Goal: Information Seeking & Learning: Learn about a topic

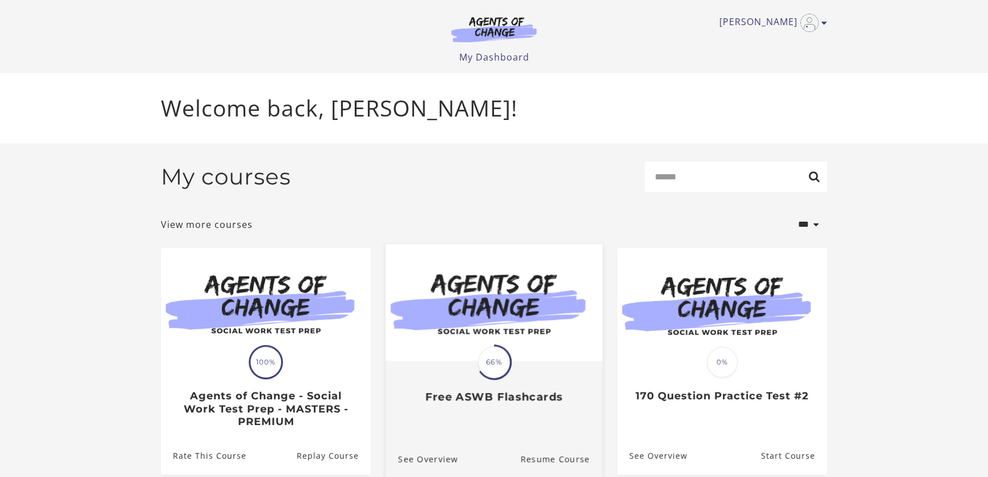
click at [530, 330] on img at bounding box center [494, 302] width 217 height 117
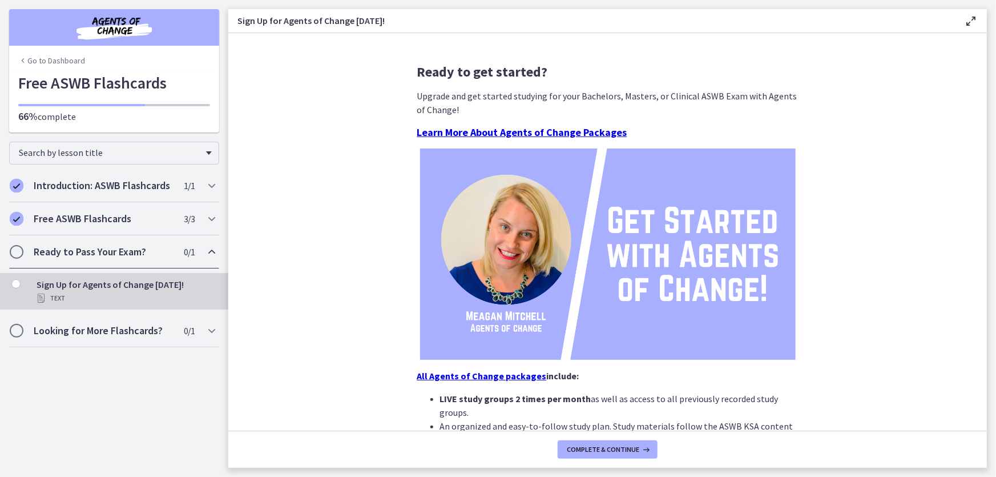
click at [126, 255] on h2 "Ready to Pass Your Exam?" at bounding box center [103, 252] width 139 height 14
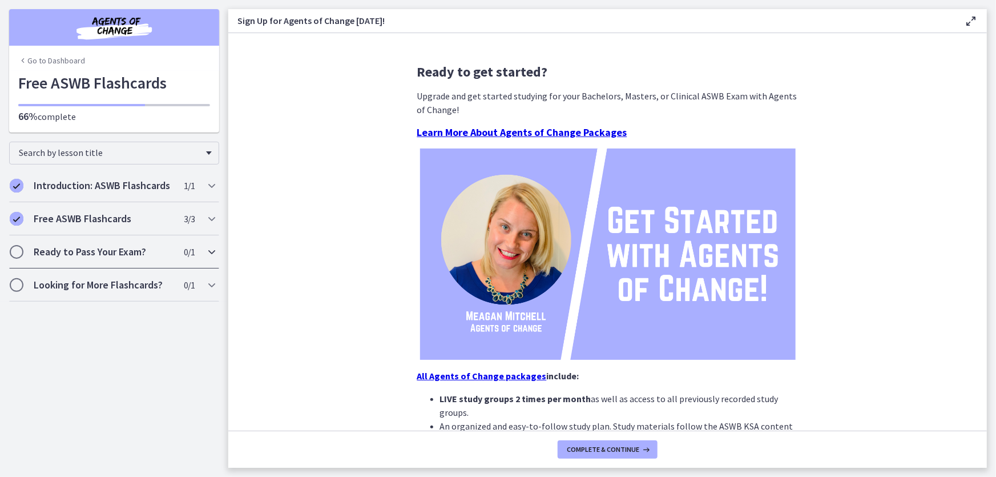
click at [126, 255] on h2 "Ready to Pass Your Exam?" at bounding box center [103, 252] width 139 height 14
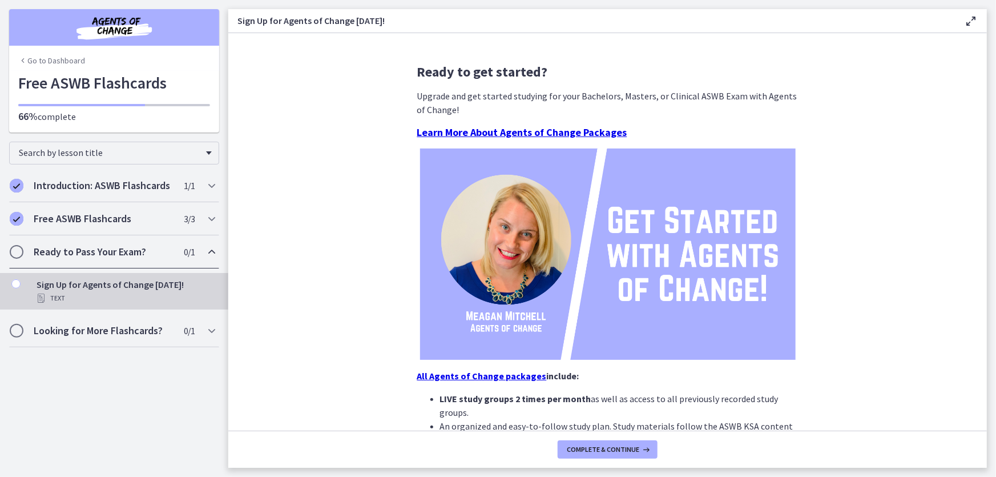
click at [105, 292] on div "Text" at bounding box center [126, 298] width 178 height 14
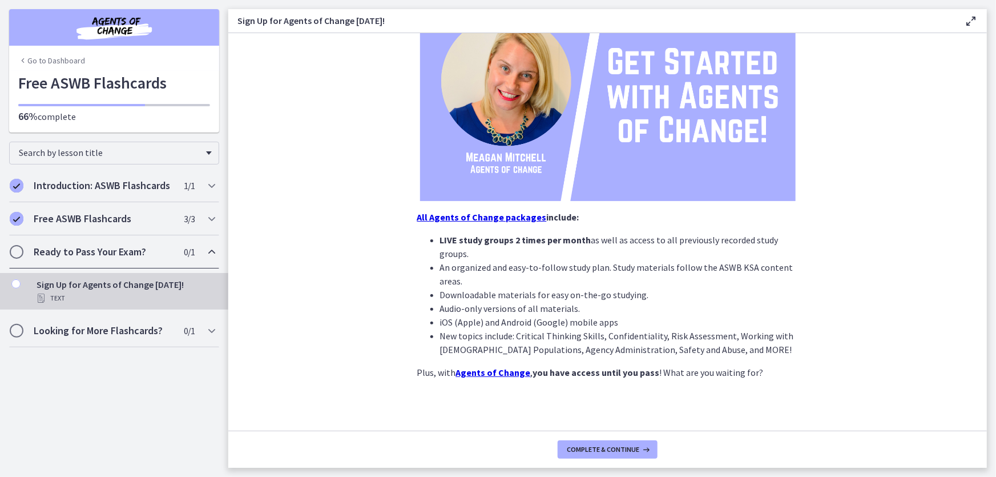
scroll to position [163, 0]
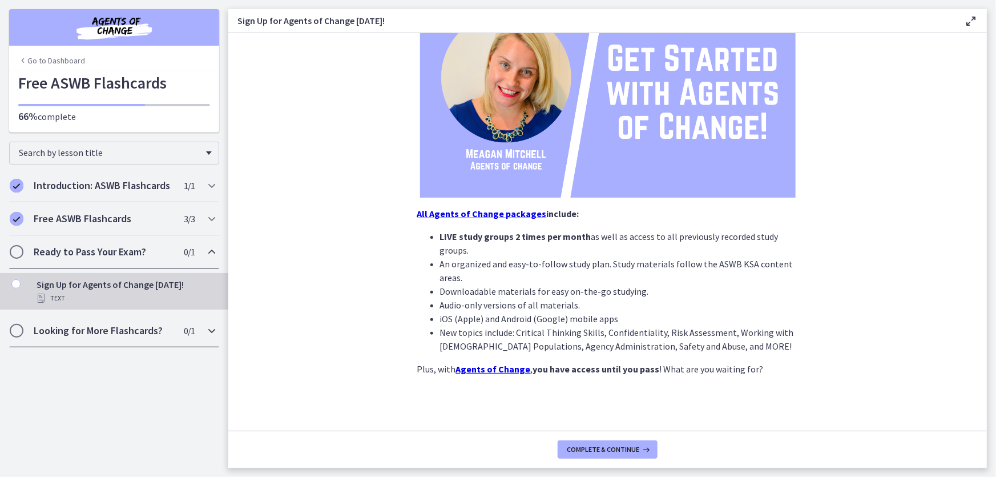
click at [145, 331] on h2 "Looking for More Flashcards?" at bounding box center [103, 331] width 139 height 14
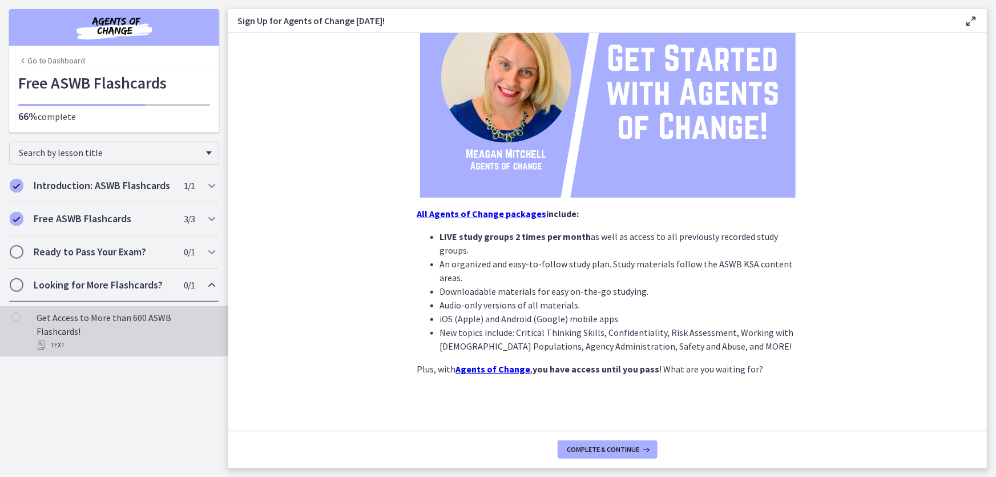
click at [124, 338] on div "Text" at bounding box center [126, 345] width 178 height 14
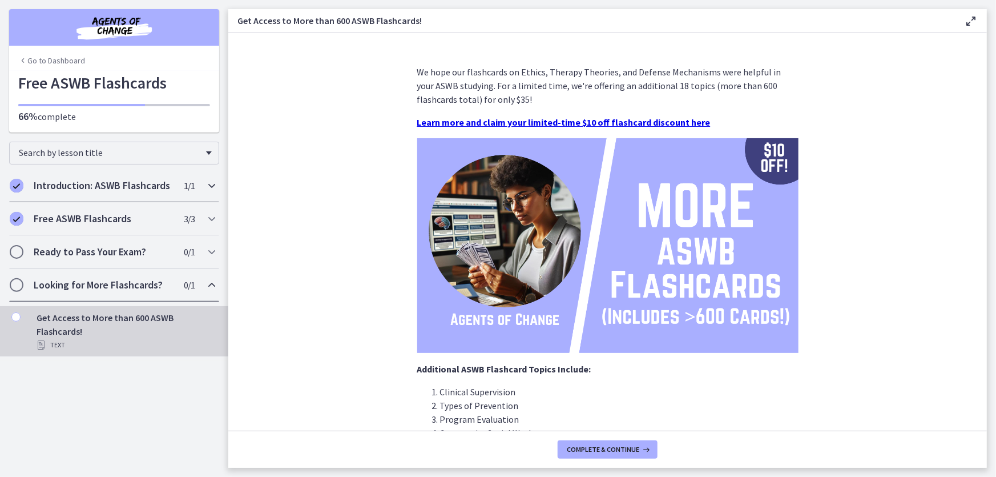
click at [57, 191] on h2 "Introduction: ASWB Flashcards" at bounding box center [103, 186] width 139 height 14
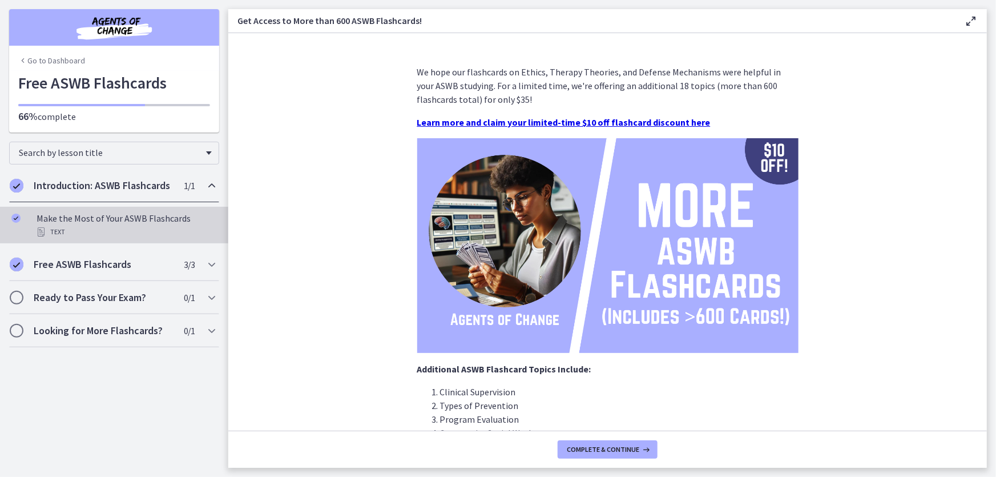
click at [71, 225] on div "Make the Most of Your ASWB Flashcards Text" at bounding box center [126, 224] width 178 height 27
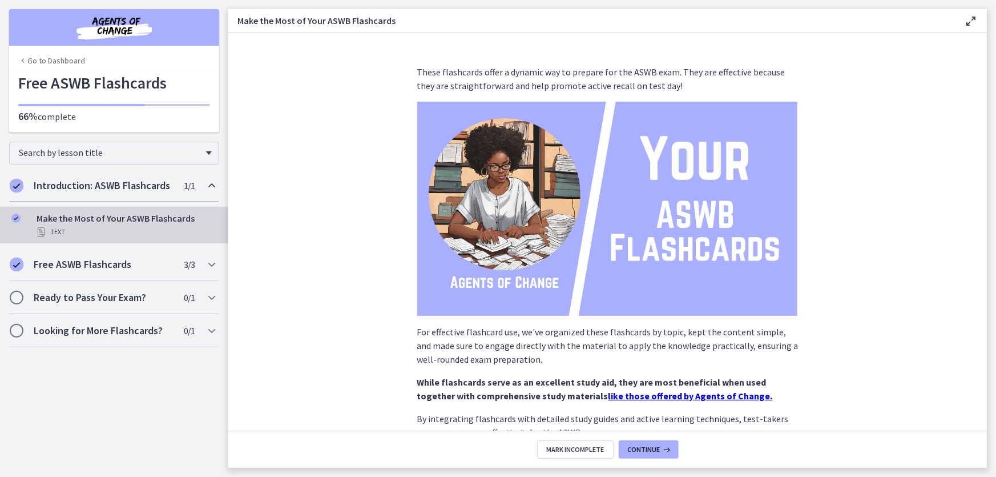
scroll to position [86, 0]
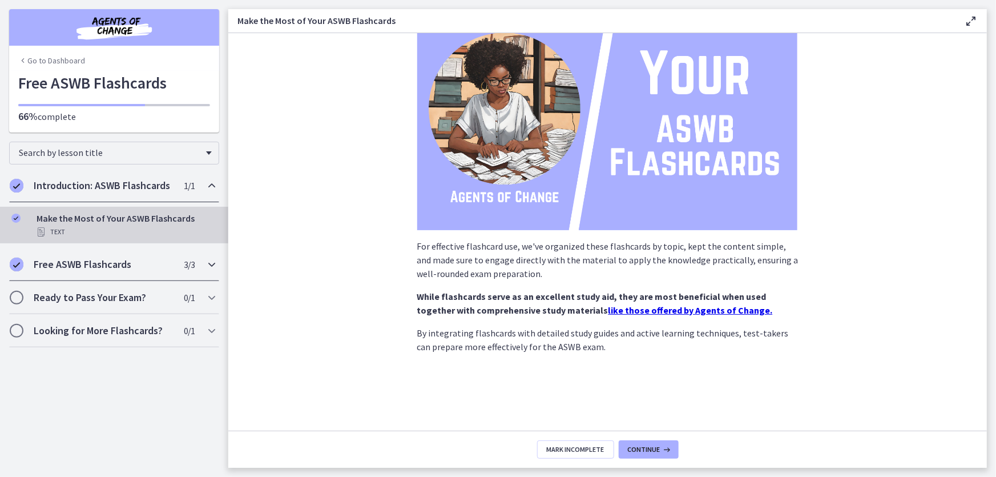
click at [90, 263] on h2 "Free ASWB Flashcards" at bounding box center [103, 264] width 139 height 14
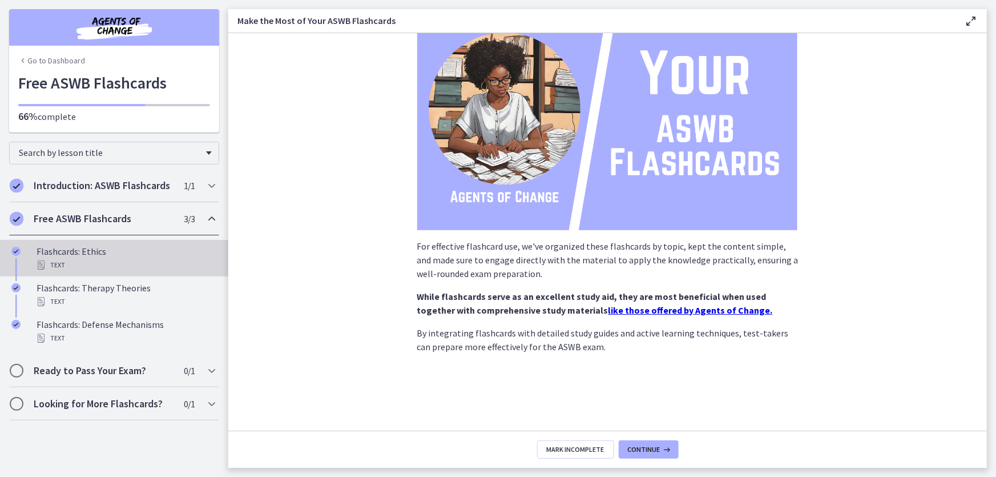
click at [91, 261] on div "Text" at bounding box center [126, 265] width 178 height 14
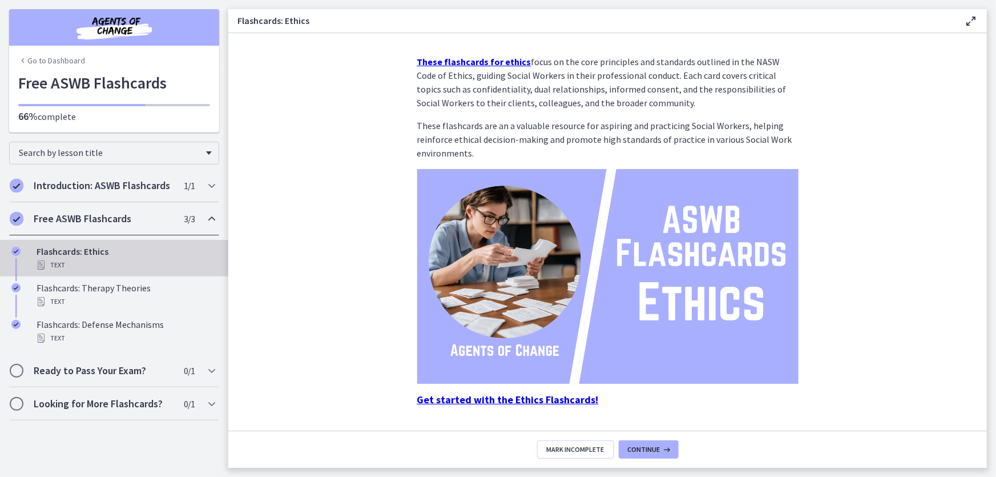
scroll to position [41, 0]
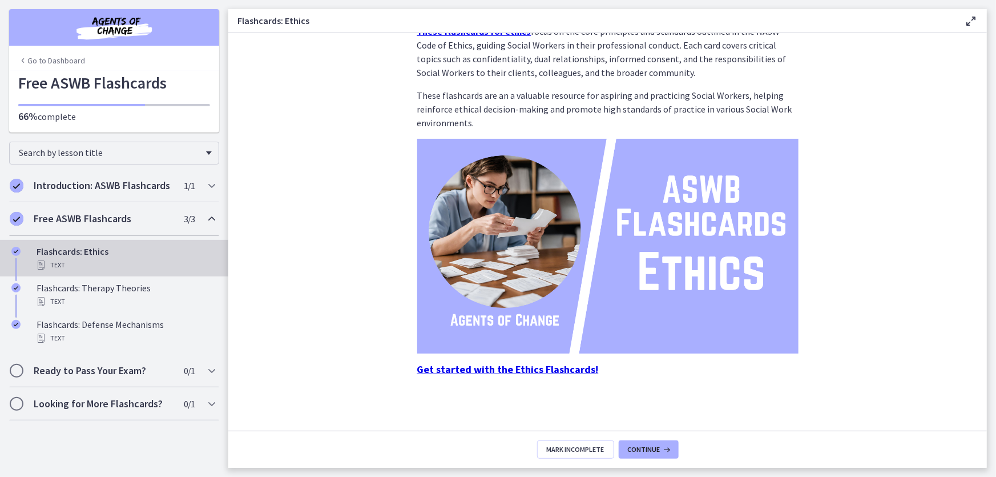
click at [515, 364] on strong "Get started with the Ethics Flashcards!" at bounding box center [507, 368] width 181 height 13
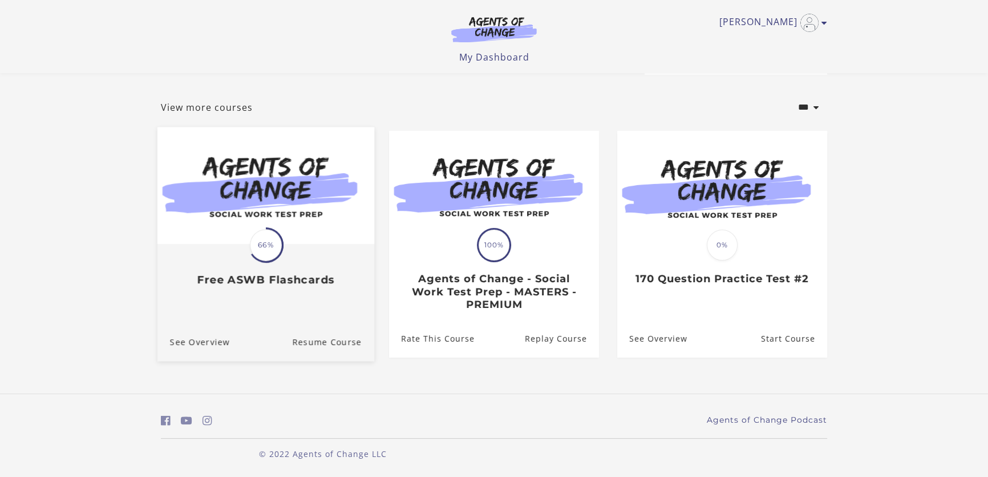
scroll to position [46, 0]
click at [288, 223] on img at bounding box center [266, 185] width 217 height 117
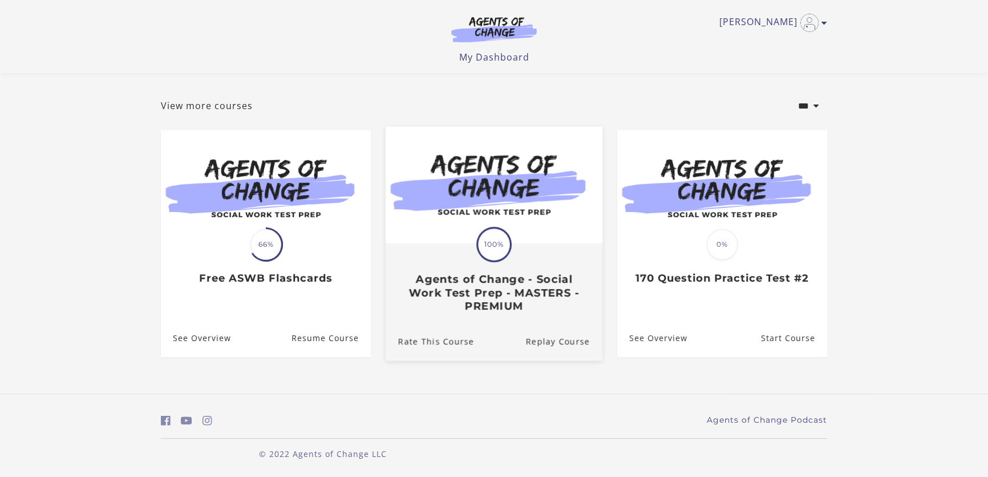
scroll to position [46, 0]
click at [496, 227] on img at bounding box center [494, 185] width 217 height 117
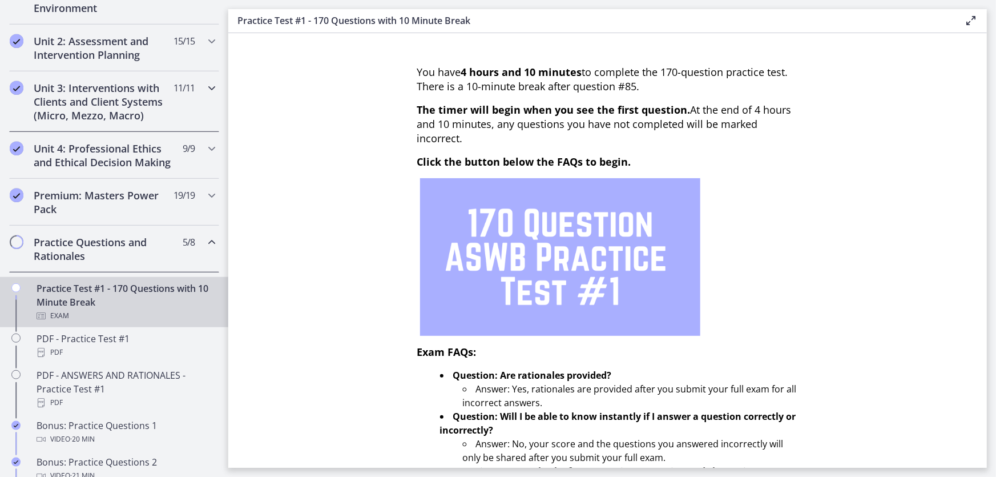
scroll to position [415, 0]
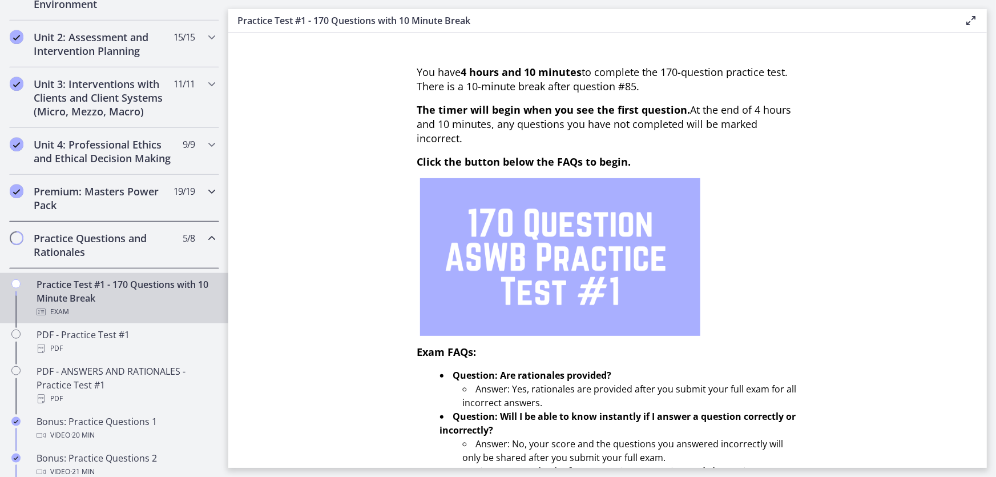
click at [108, 211] on h2 "Premium: Masters Power Pack" at bounding box center [103, 197] width 139 height 27
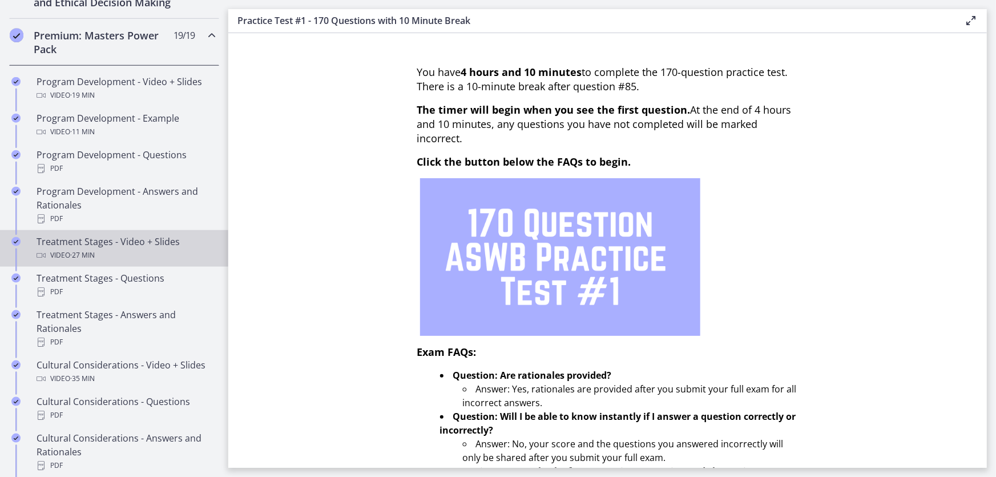
scroll to position [155, 0]
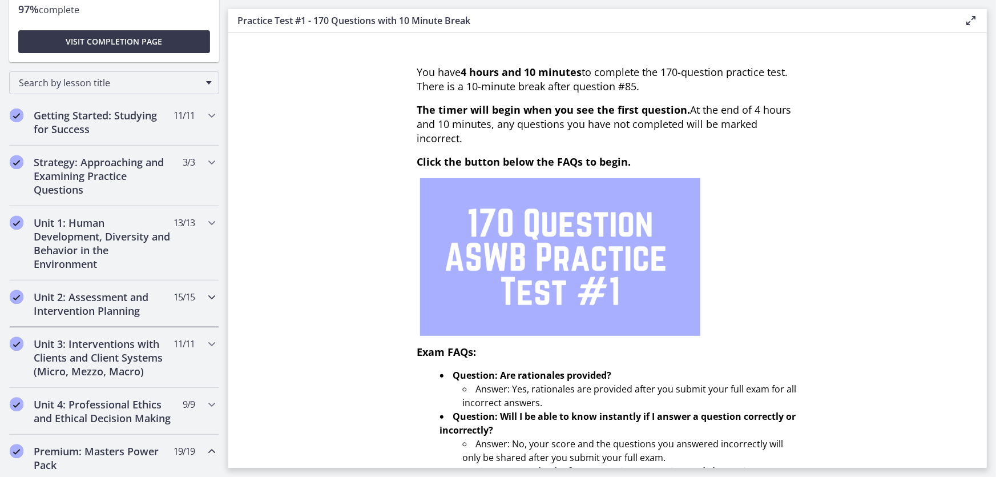
click at [205, 294] on icon "Chapters" at bounding box center [212, 297] width 14 height 14
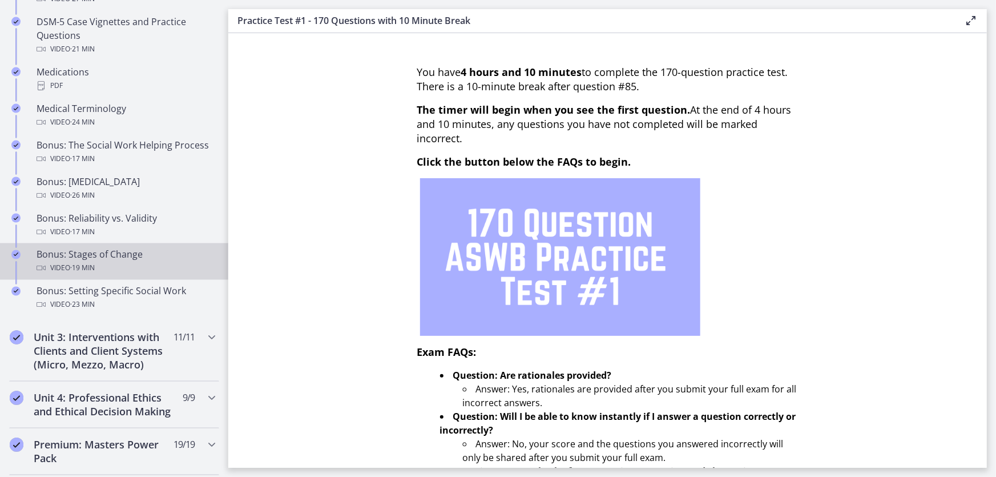
scroll to position [1038, 0]
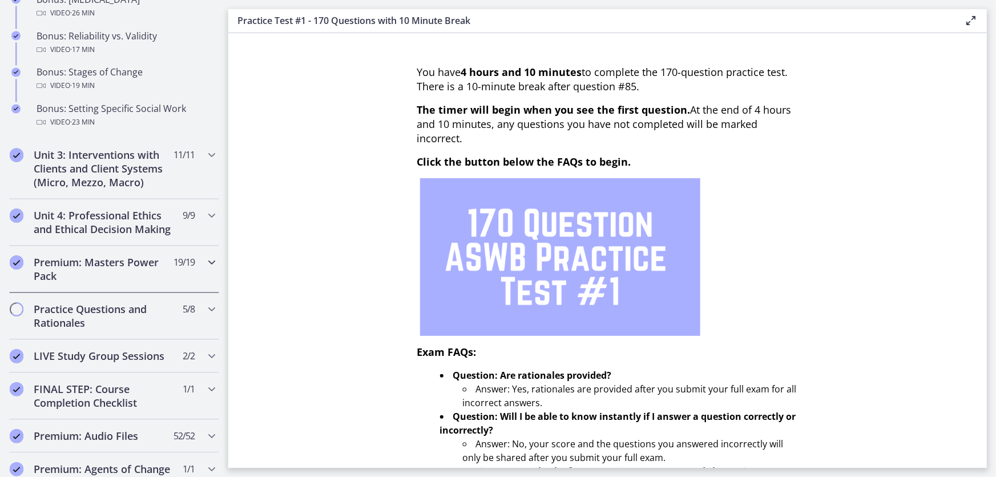
click at [161, 278] on h2 "Premium: Masters Power Pack" at bounding box center [103, 269] width 139 height 27
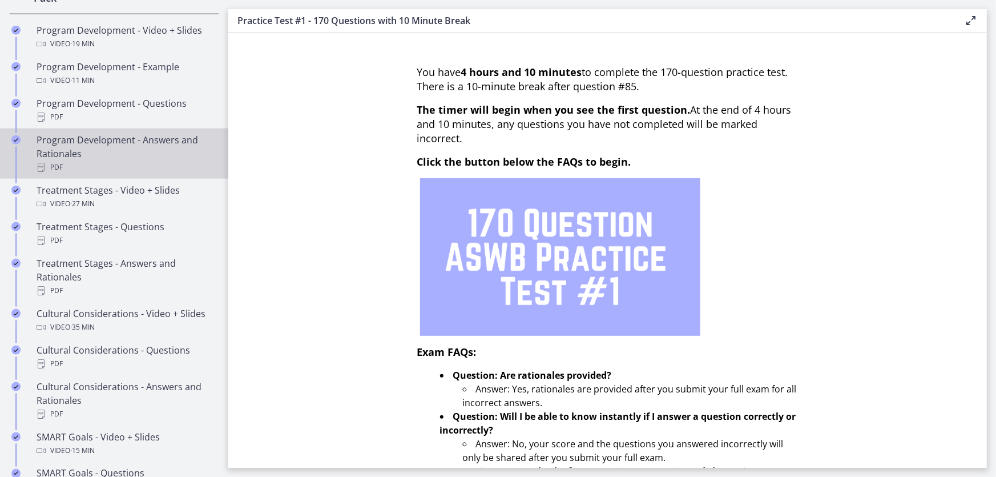
scroll to position [363, 0]
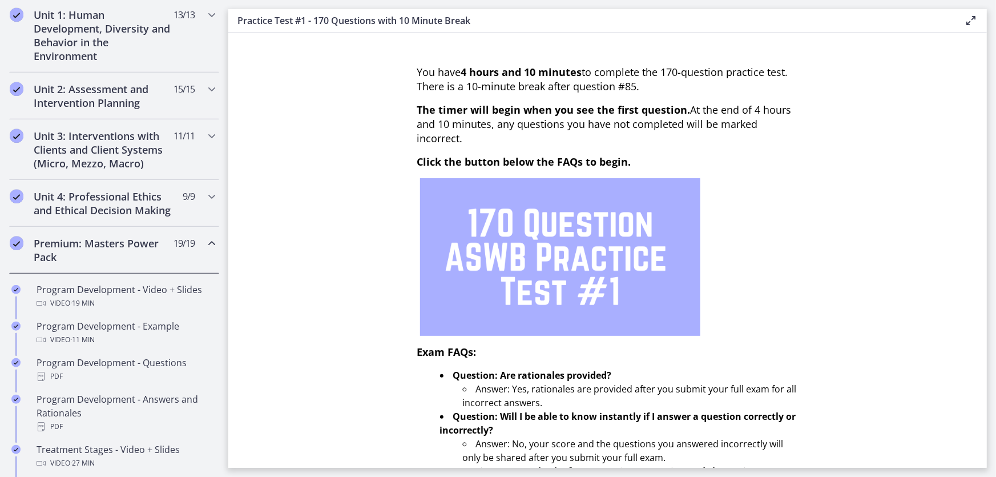
click at [205, 250] on icon "Chapters" at bounding box center [212, 243] width 14 height 14
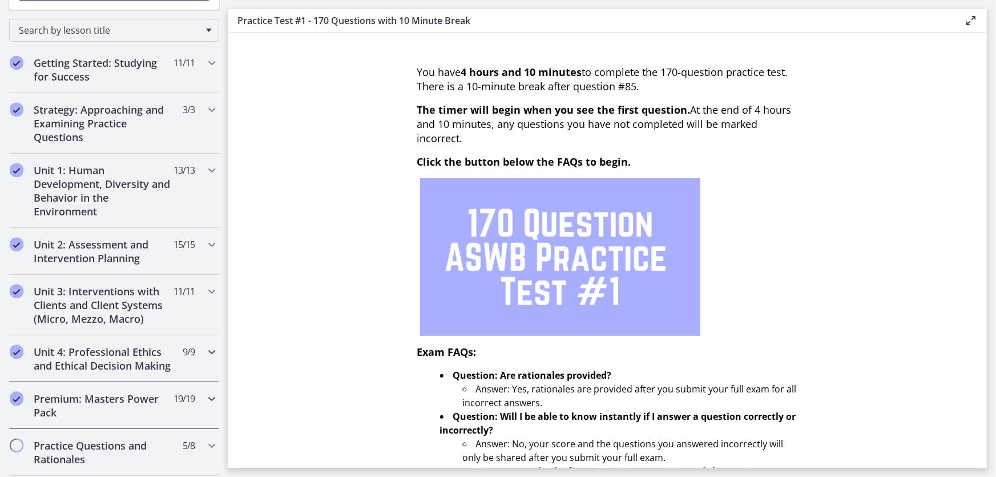
scroll to position [207, 0]
click at [205, 240] on icon "Chapters" at bounding box center [212, 245] width 14 height 14
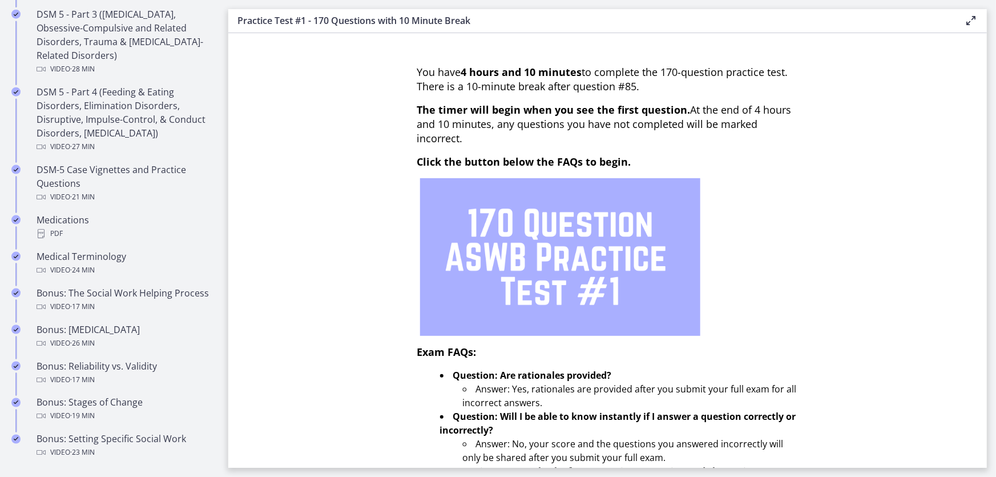
scroll to position [726, 0]
